Goal: Transaction & Acquisition: Purchase product/service

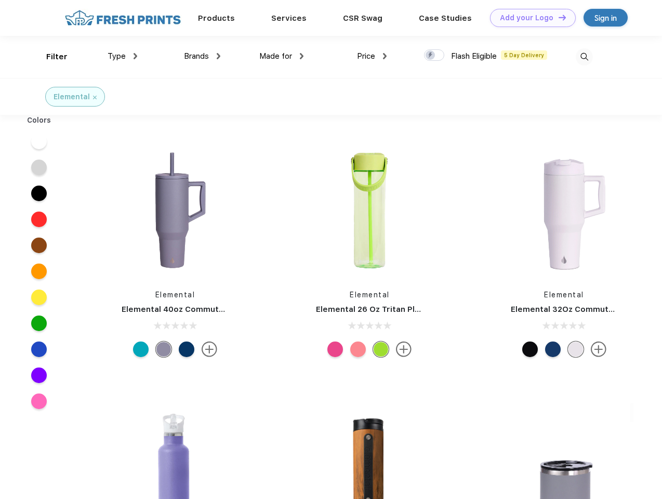
click at [529, 18] on link "Add your Logo Design Tool" at bounding box center [533, 18] width 86 height 18
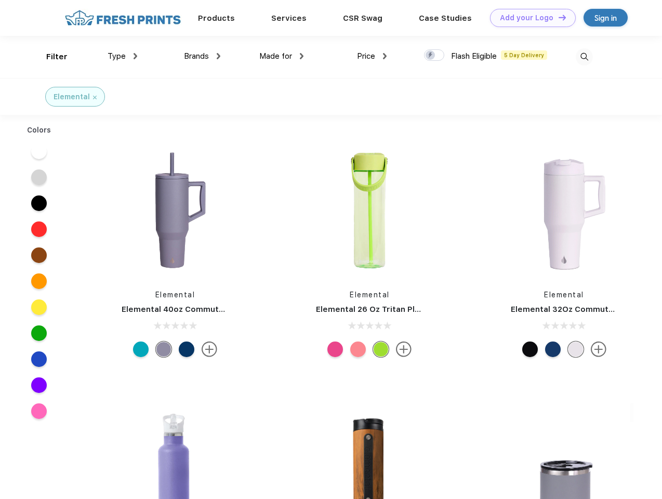
click at [0, 0] on div "Design Tool" at bounding box center [0, 0] width 0 height 0
click at [558, 17] on link "Add your Logo Design Tool" at bounding box center [533, 18] width 86 height 18
click at [50, 57] on div "Filter" at bounding box center [56, 57] width 21 height 12
click at [123, 56] on span "Type" at bounding box center [117, 55] width 18 height 9
click at [202, 56] on span "Brands" at bounding box center [196, 55] width 25 height 9
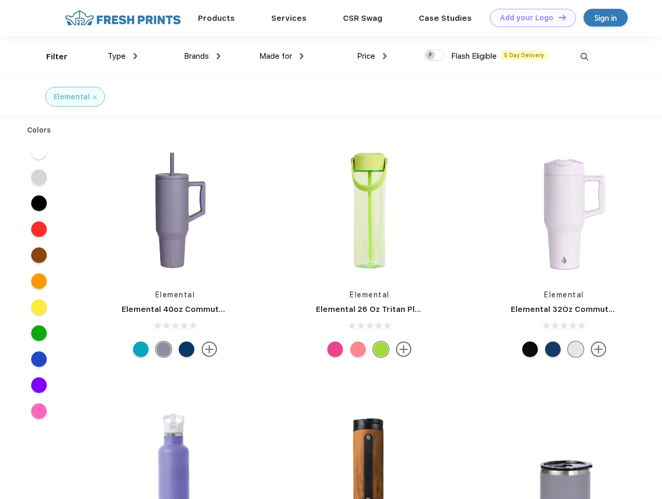
click at [282, 56] on span "Made for" at bounding box center [275, 55] width 33 height 9
click at [372, 56] on span "Price" at bounding box center [366, 55] width 18 height 9
click at [435, 56] on div at bounding box center [434, 54] width 20 height 11
click at [431, 56] on input "checkbox" at bounding box center [427, 52] width 7 height 7
click at [584, 57] on img at bounding box center [584, 56] width 17 height 17
